Goal: Obtain resource: Obtain resource

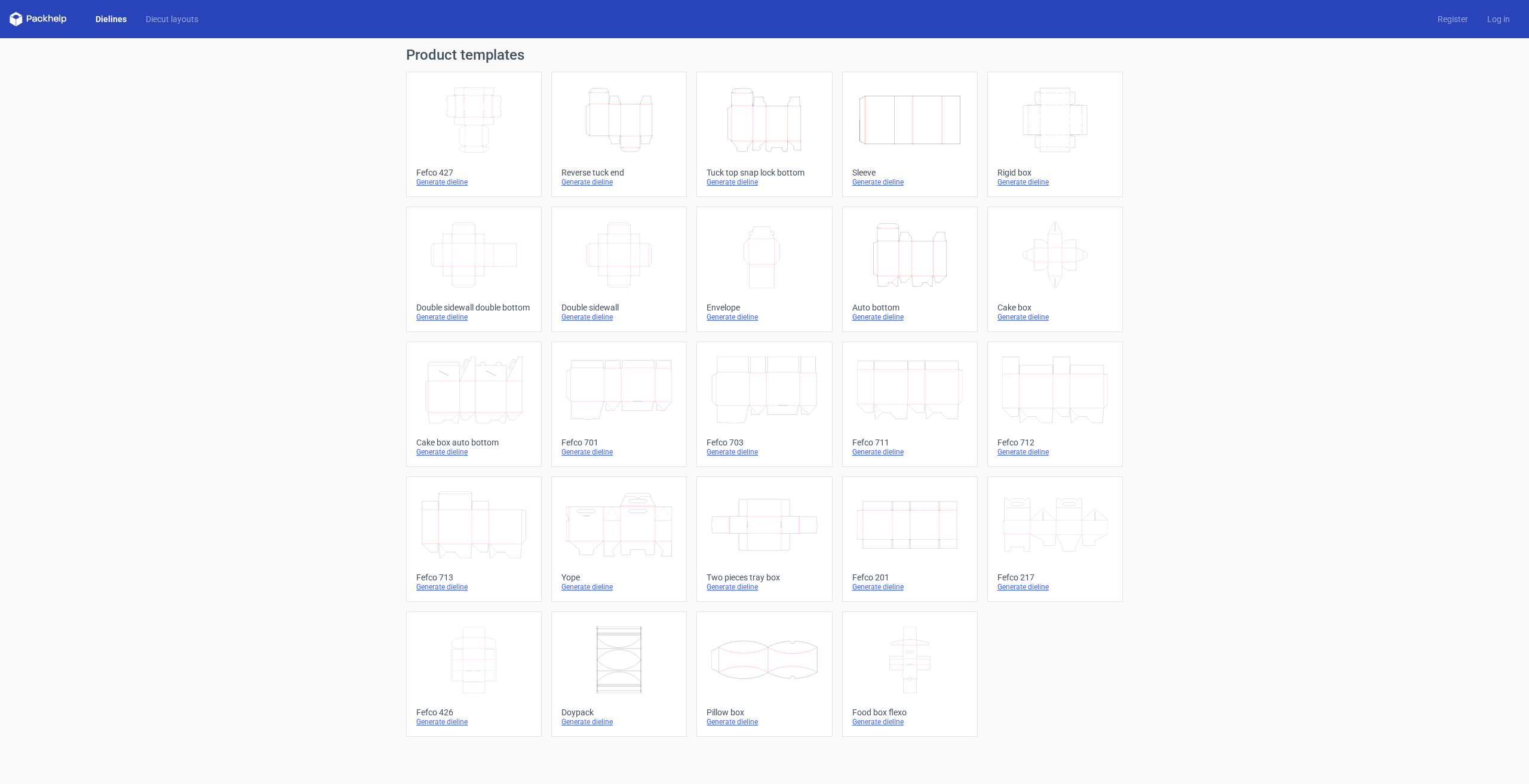
click at [764, 118] on icon "Height Depth Width" at bounding box center [764, 120] width 105 height 67
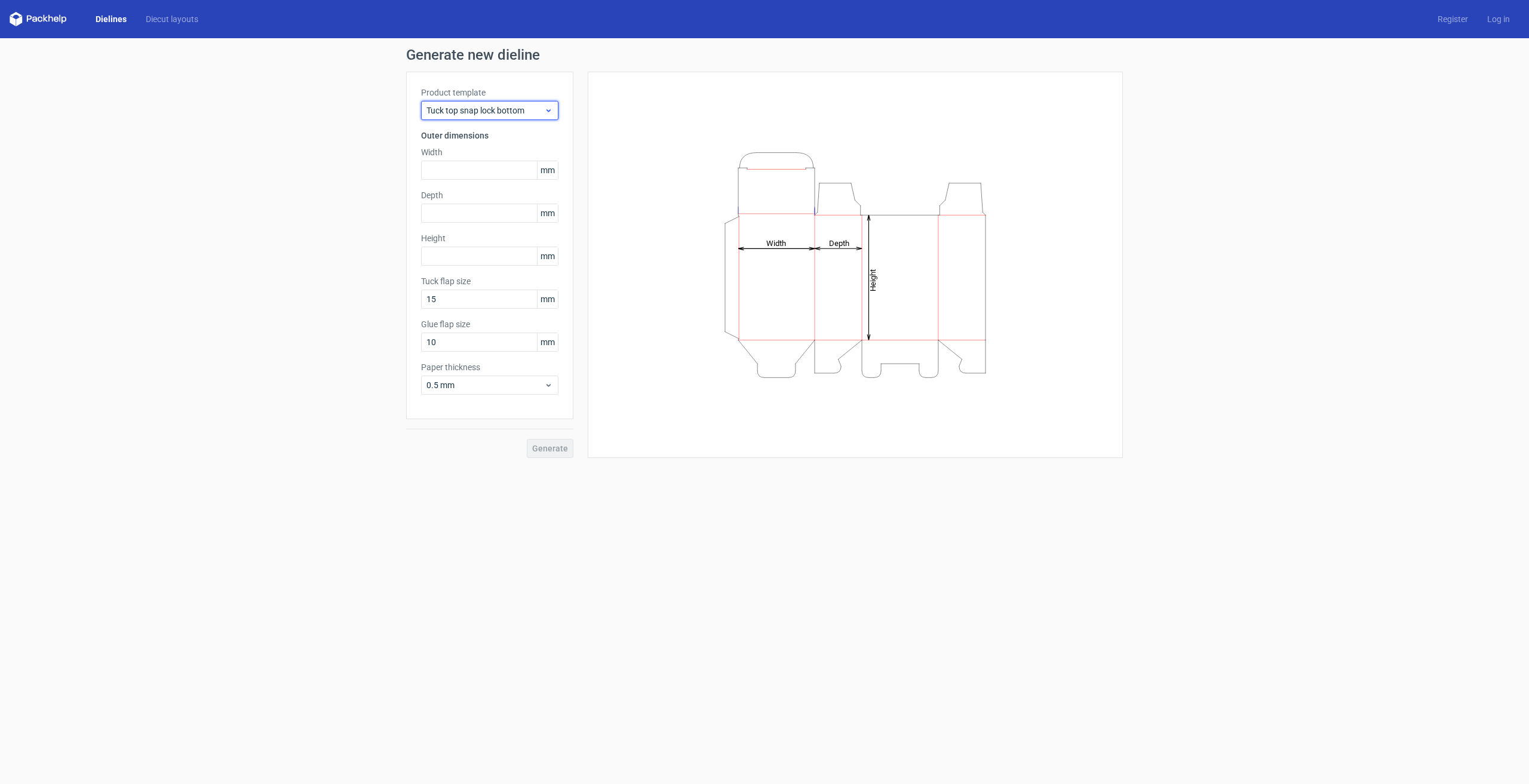
click at [538, 109] on span "Tuck top snap lock bottom" at bounding box center [485, 110] width 118 height 12
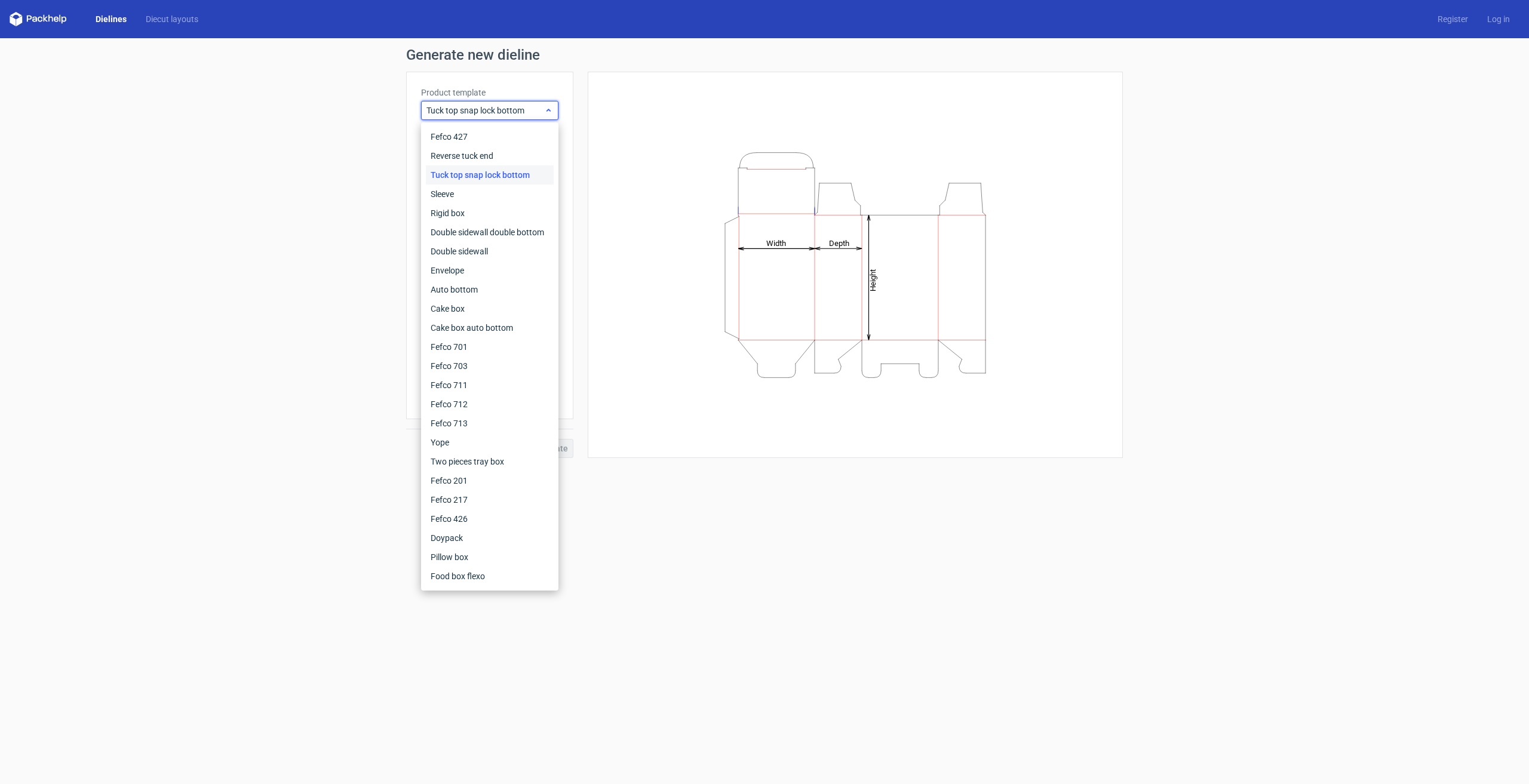
click at [538, 109] on span "Tuck top snap lock bottom" at bounding box center [485, 110] width 118 height 12
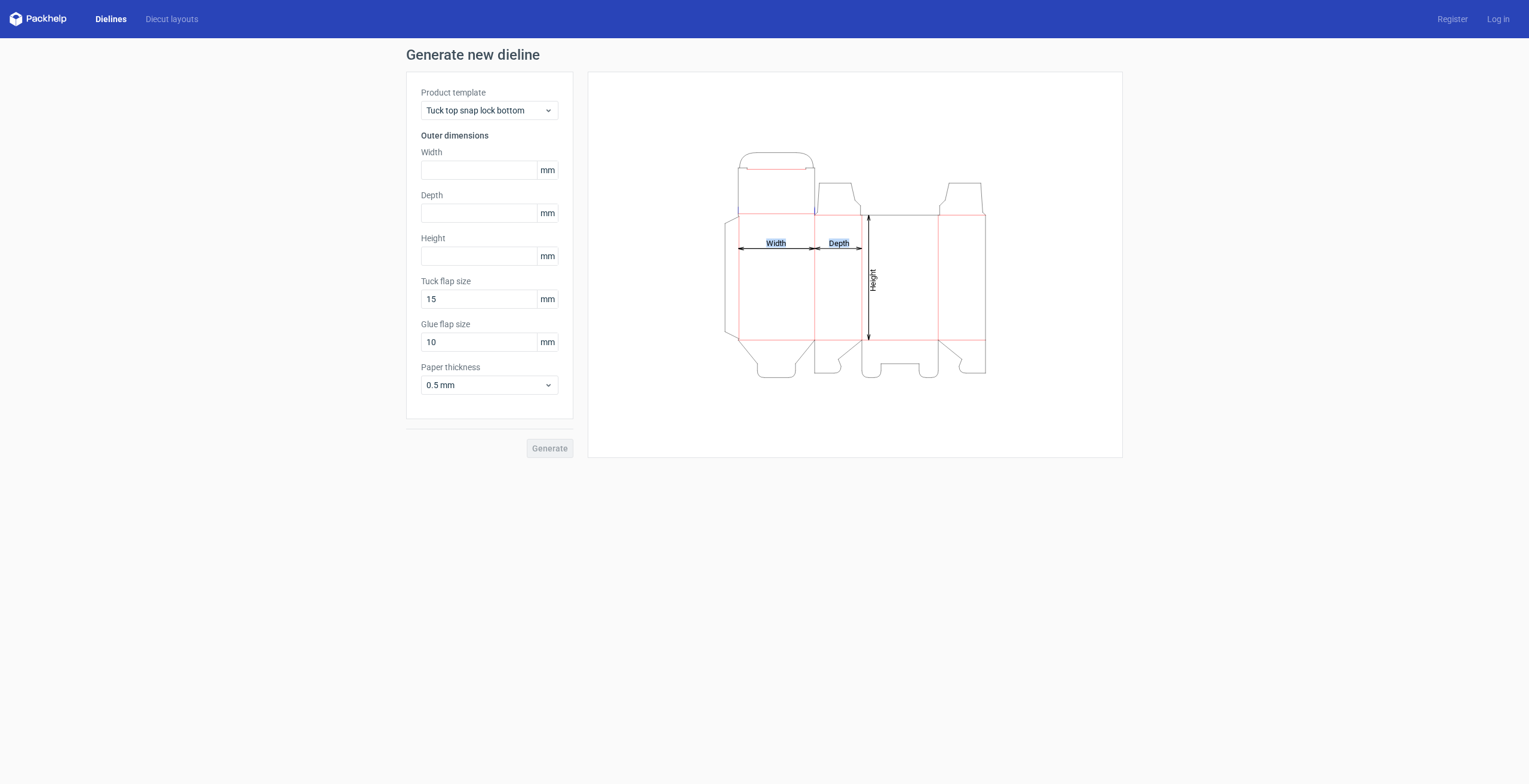
drag, startPoint x: 783, startPoint y: 266, endPoint x: 880, endPoint y: 272, distance: 97.2
click at [882, 272] on icon "Height Depth Width" at bounding box center [855, 264] width 359 height 239
click at [818, 272] on icon "Height Depth Width" at bounding box center [855, 264] width 359 height 239
click at [808, 275] on icon "Height Depth Width" at bounding box center [855, 264] width 359 height 239
click at [813, 275] on icon "Height Depth Width" at bounding box center [855, 264] width 359 height 239
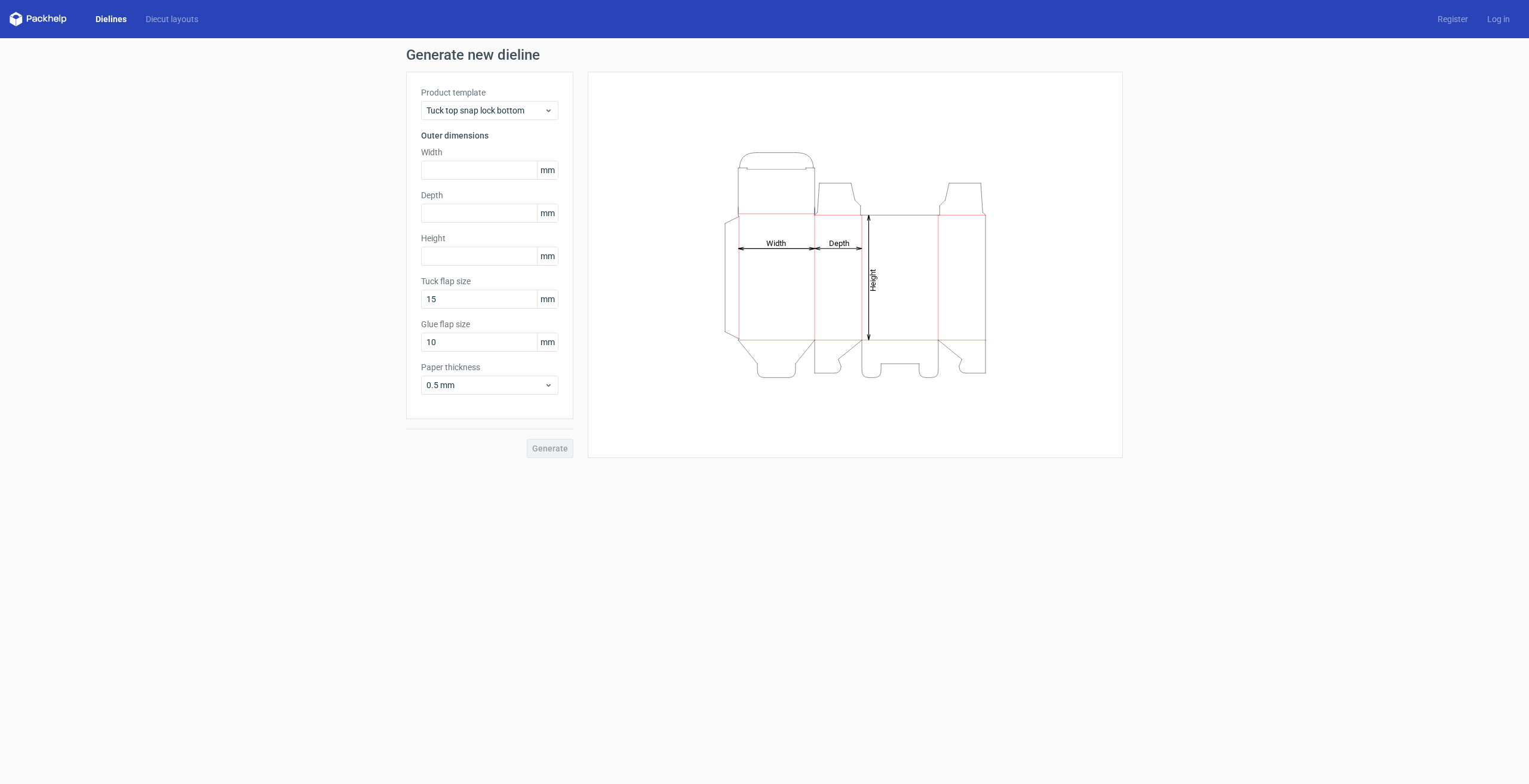
click at [234, 222] on div "Generate new dieline Product template Tuck top snap lock bottom Outer dimension…" at bounding box center [764, 253] width 1529 height 429
